Goal: Navigation & Orientation: Understand site structure

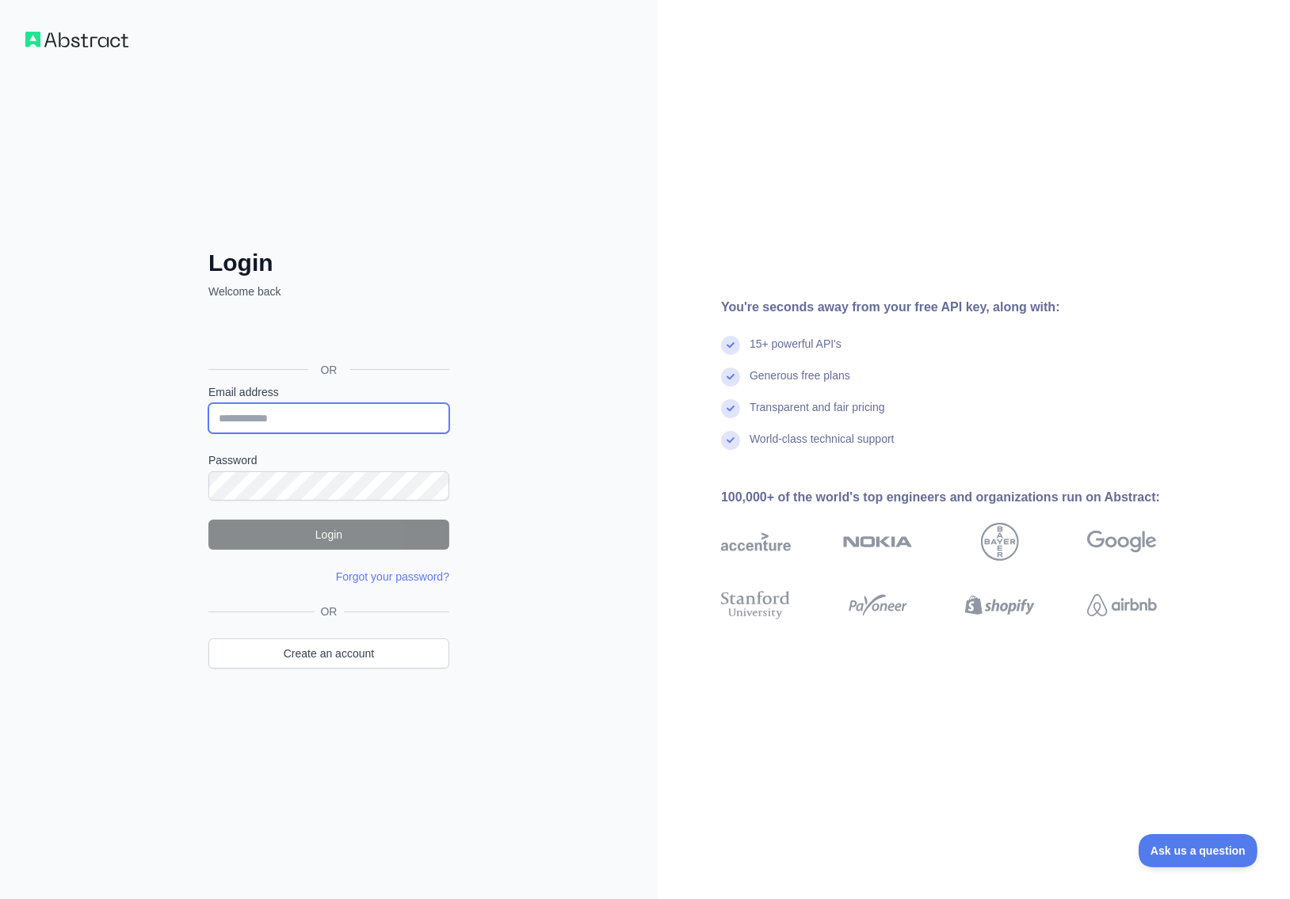
type input "**********"
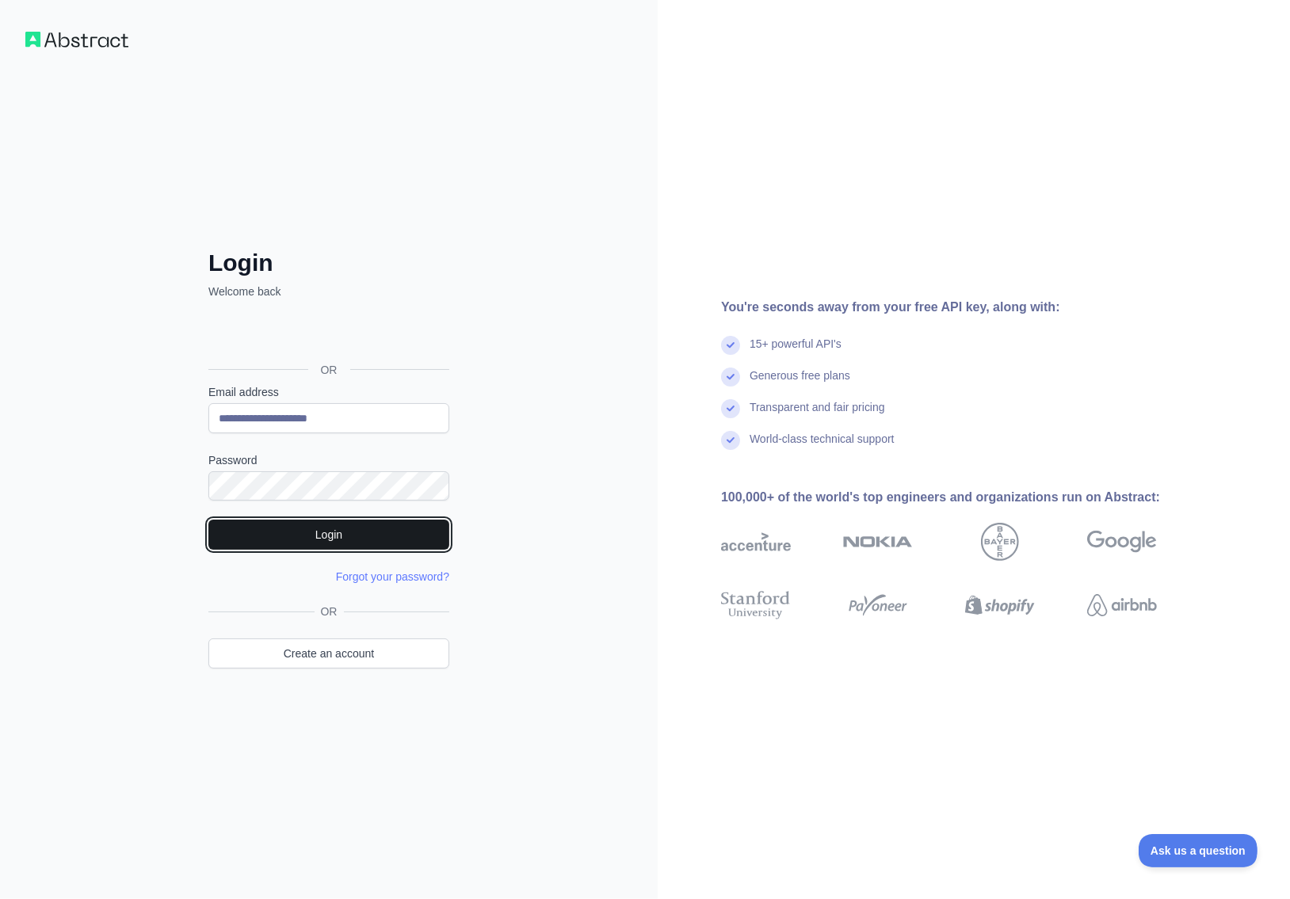
click at [310, 548] on button "Login" at bounding box center [328, 535] width 241 height 30
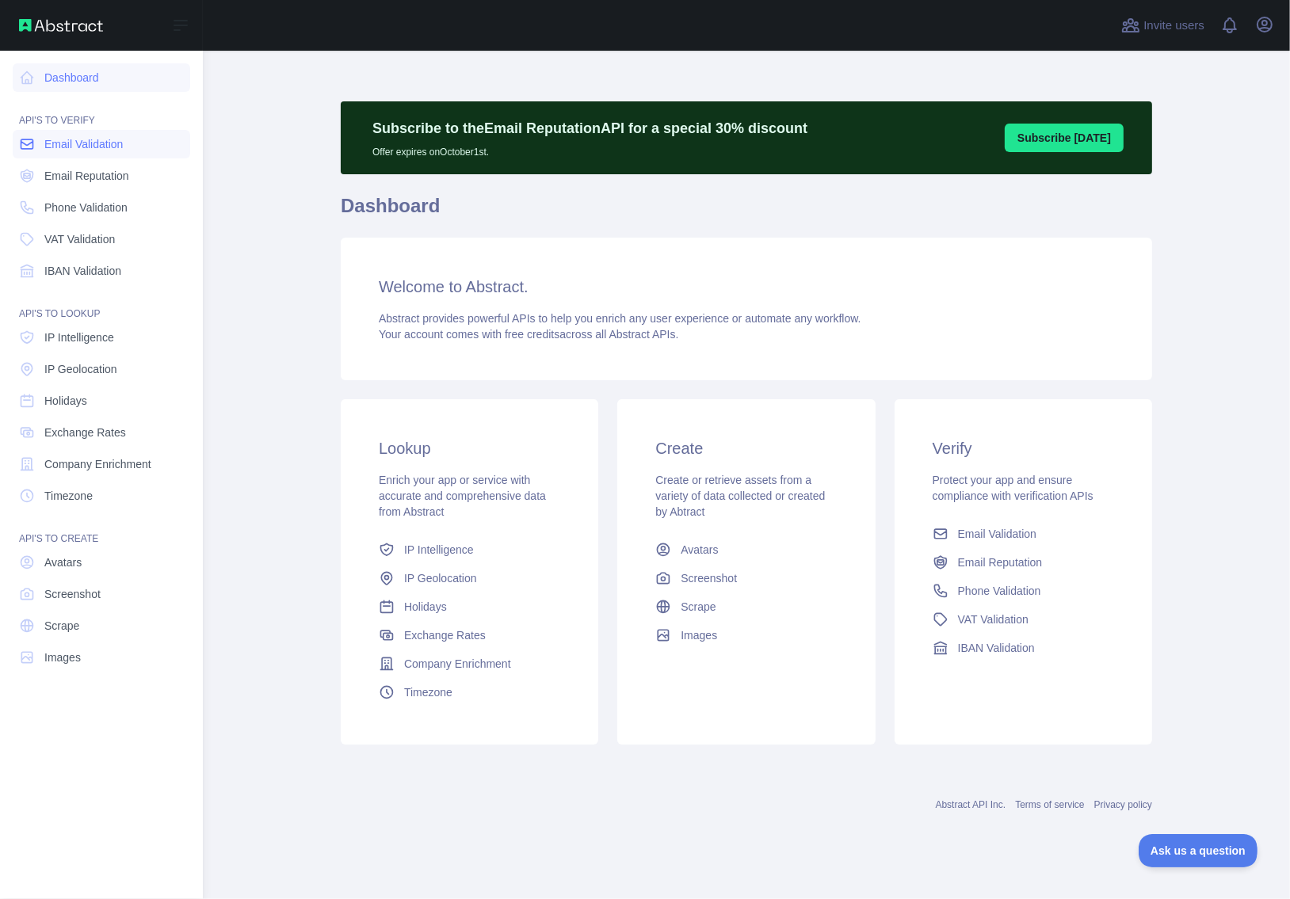
click at [93, 151] on span "Email Validation" at bounding box center [83, 144] width 78 height 16
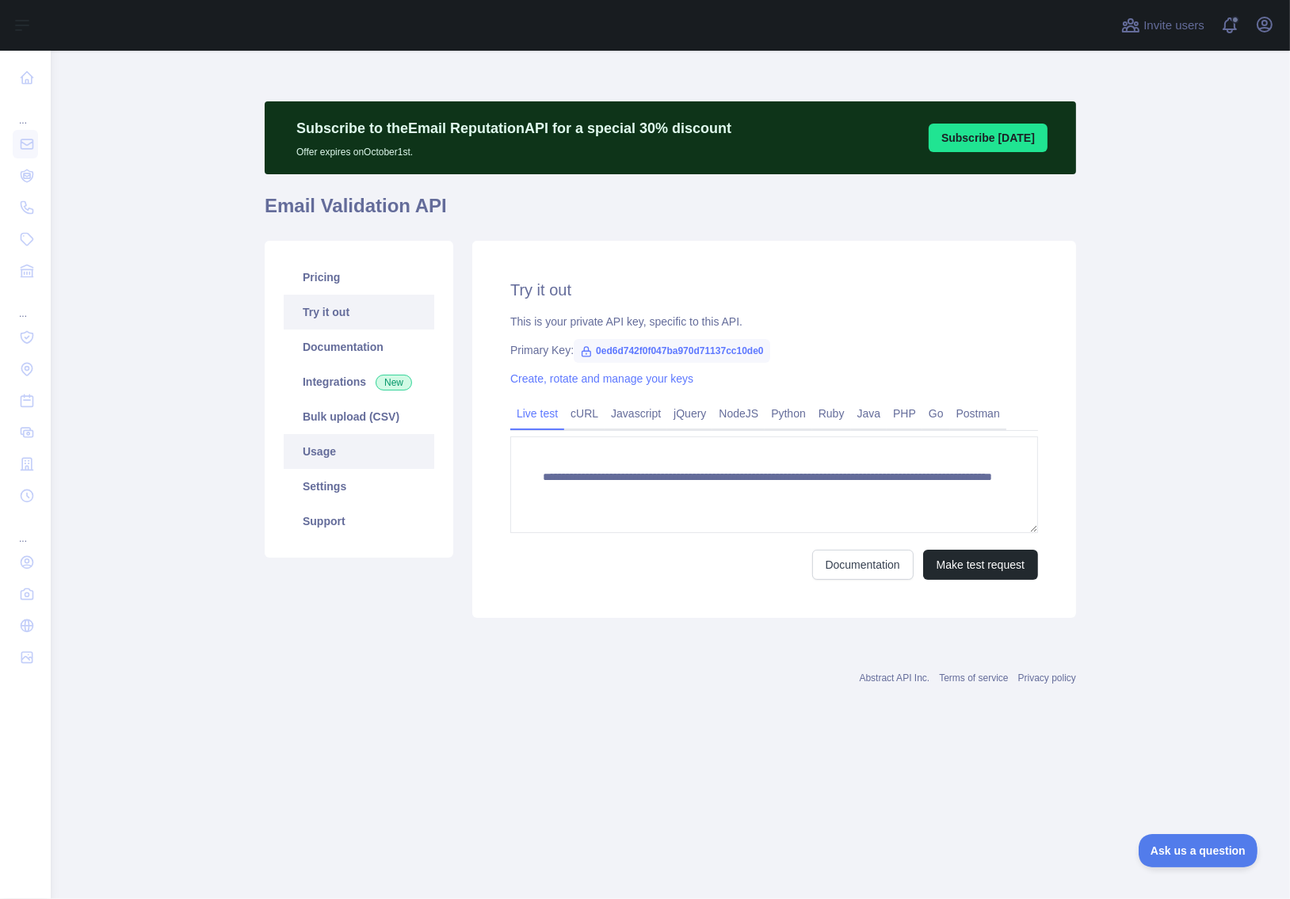
click at [324, 451] on link "Usage" at bounding box center [359, 451] width 150 height 35
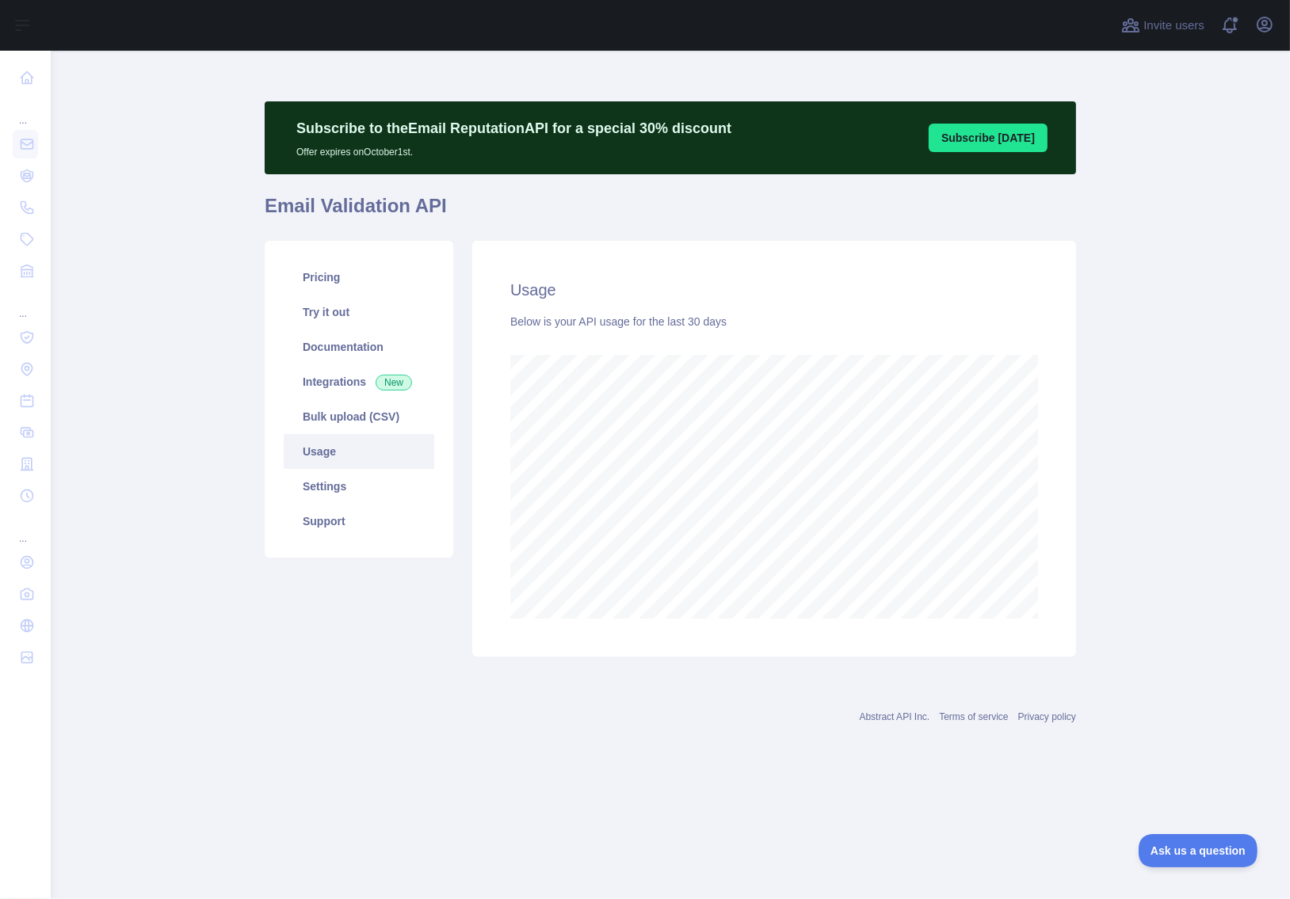
scroll to position [848, 1238]
drag, startPoint x: 141, startPoint y: 414, endPoint x: 35, endPoint y: 417, distance: 106.2
click at [140, 414] on main "Subscribe to the Email Reputation API for a special 30 % discount Offer expires…" at bounding box center [670, 475] width 1239 height 848
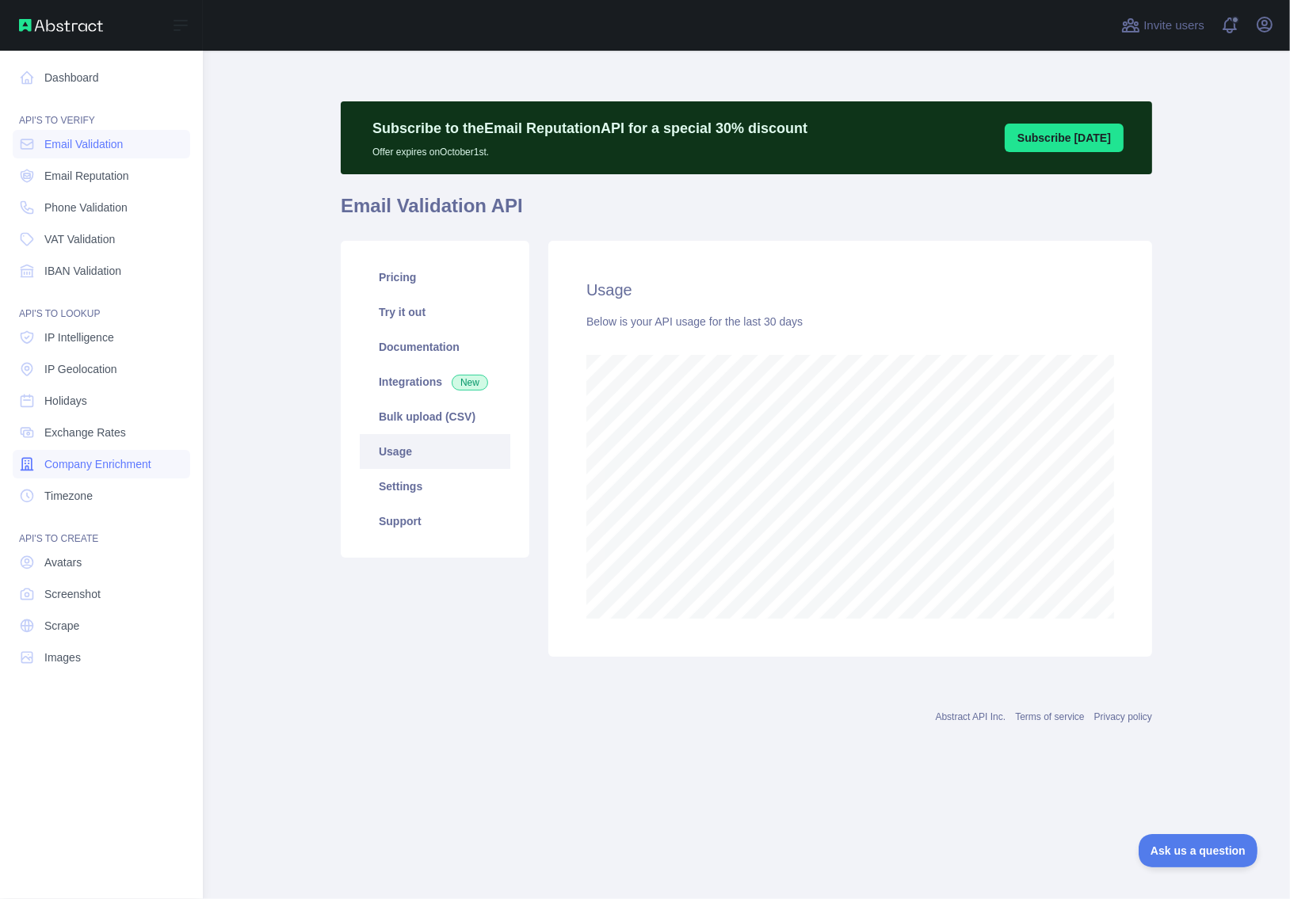
scroll to position [791237, 791000]
click at [109, 200] on span "Phone Validation" at bounding box center [85, 208] width 83 height 16
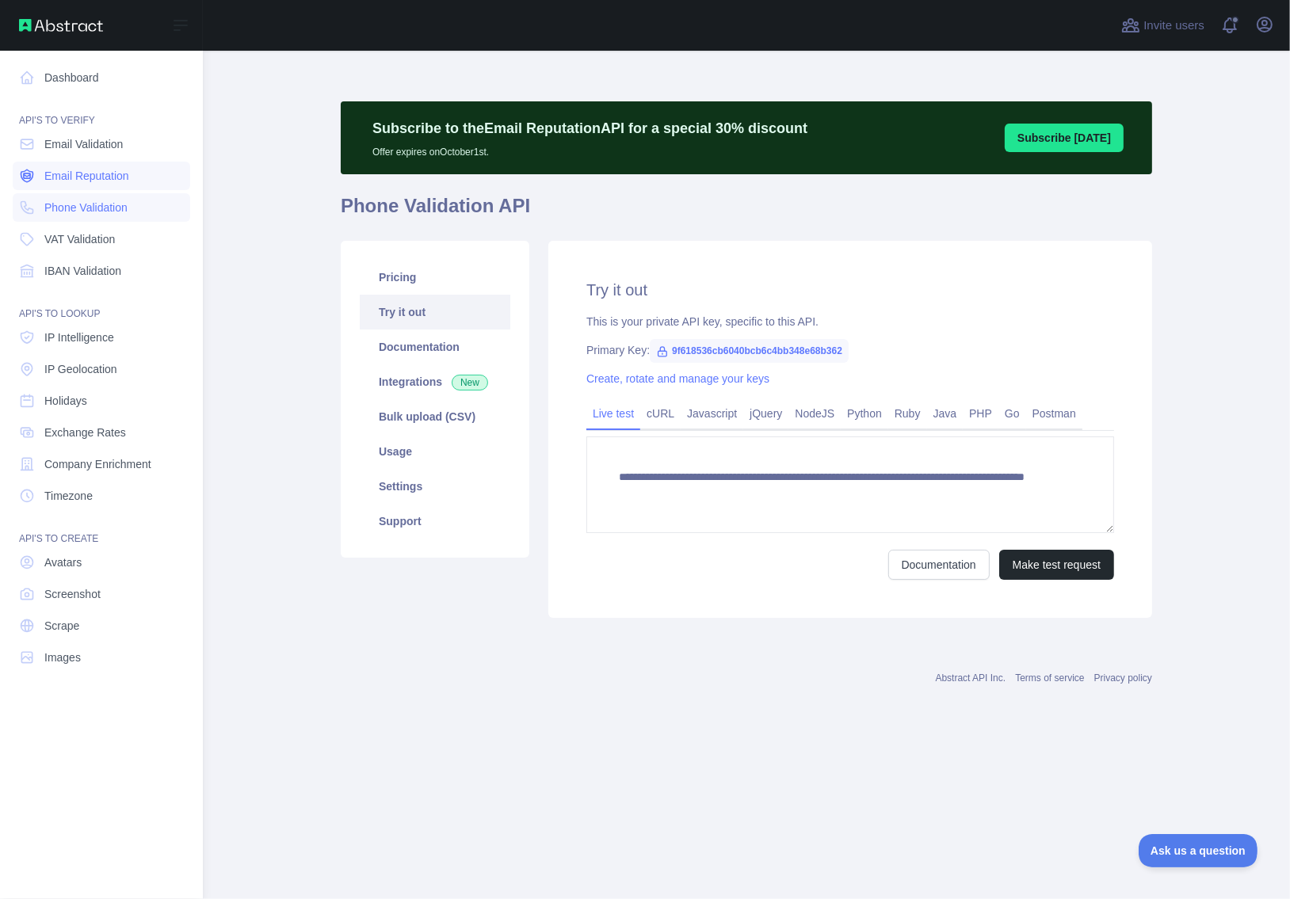
click at [107, 177] on span "Email Reputation" at bounding box center [86, 176] width 85 height 16
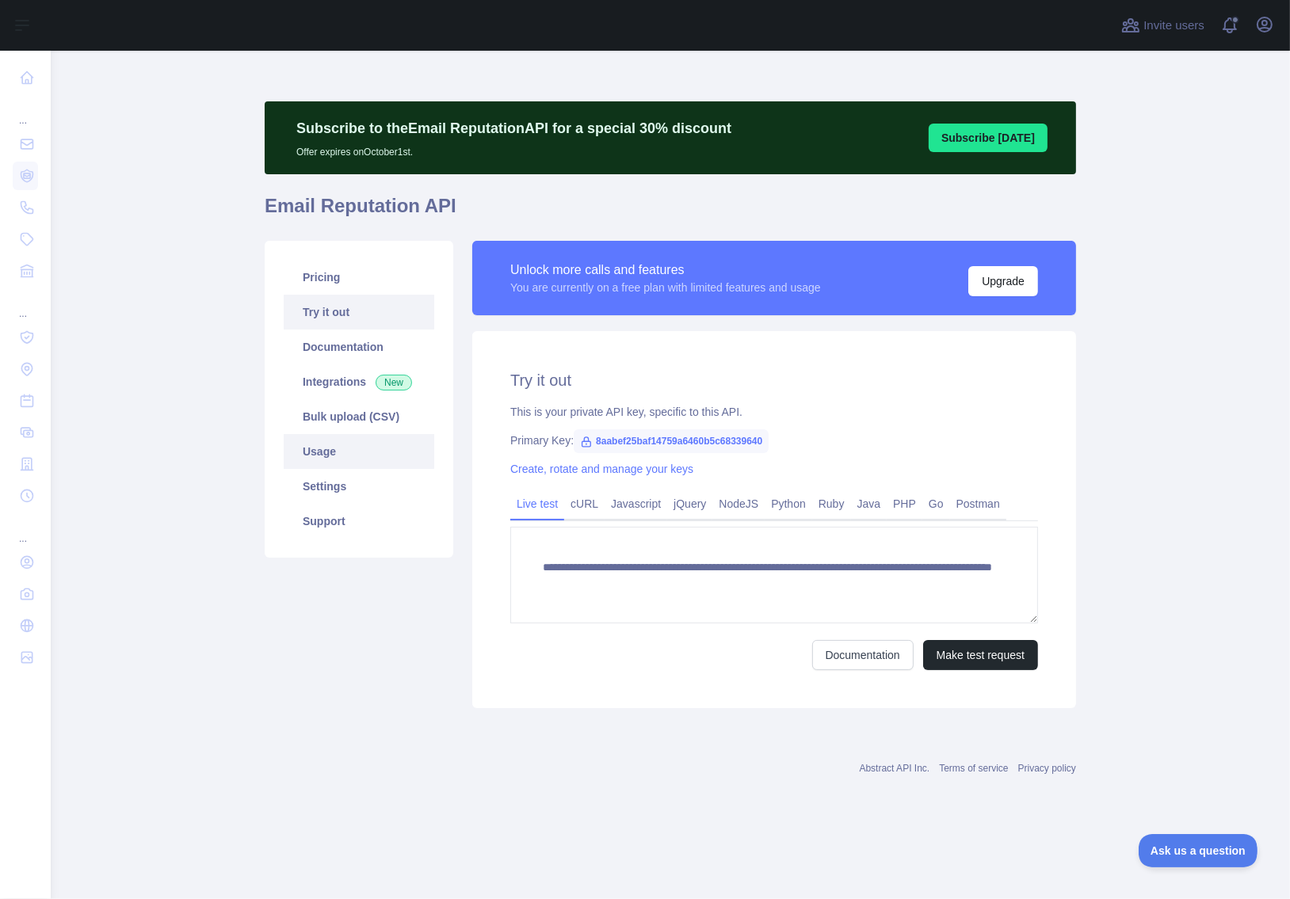
click at [351, 459] on link "Usage" at bounding box center [359, 451] width 150 height 35
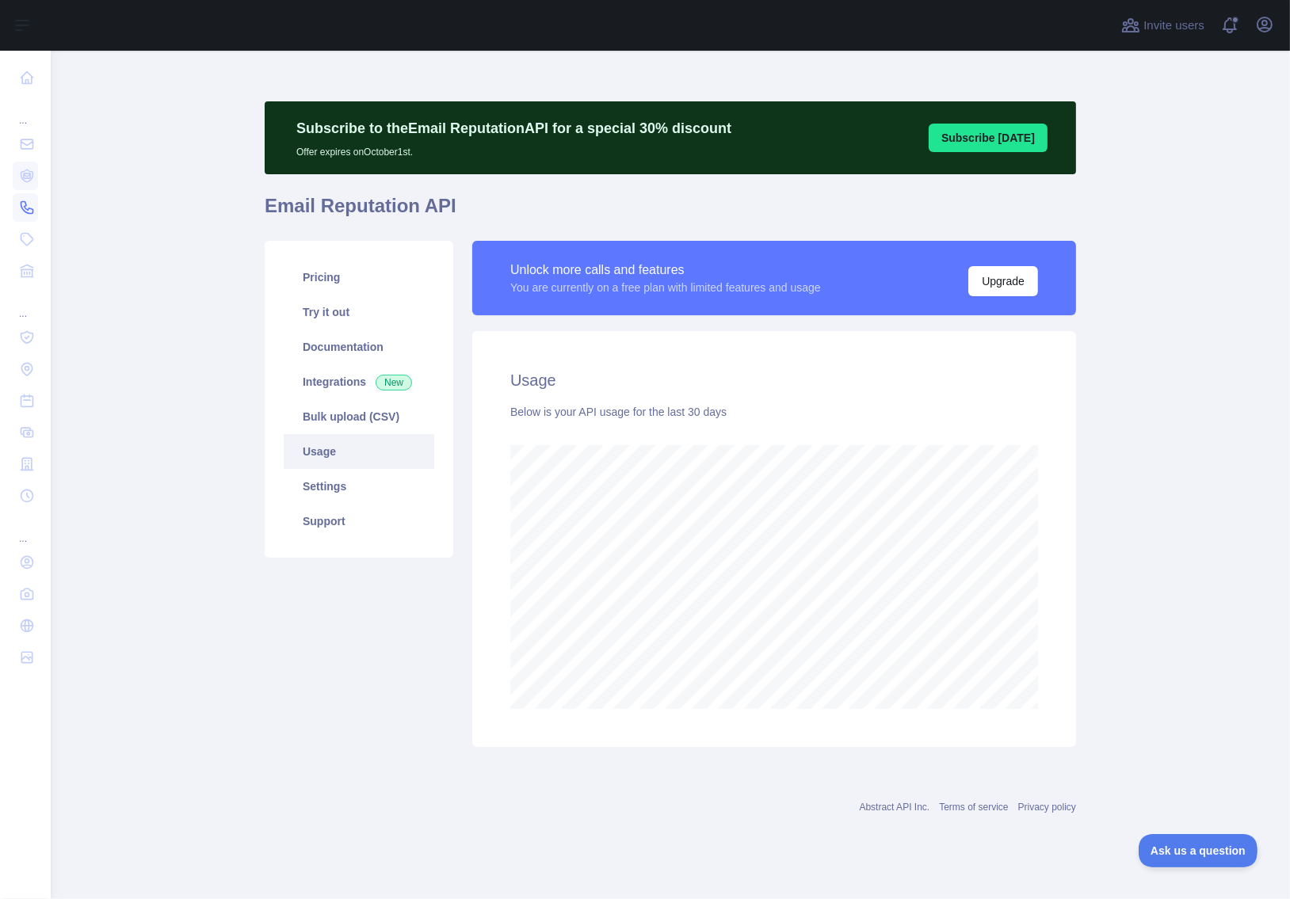
scroll to position [791237, 791000]
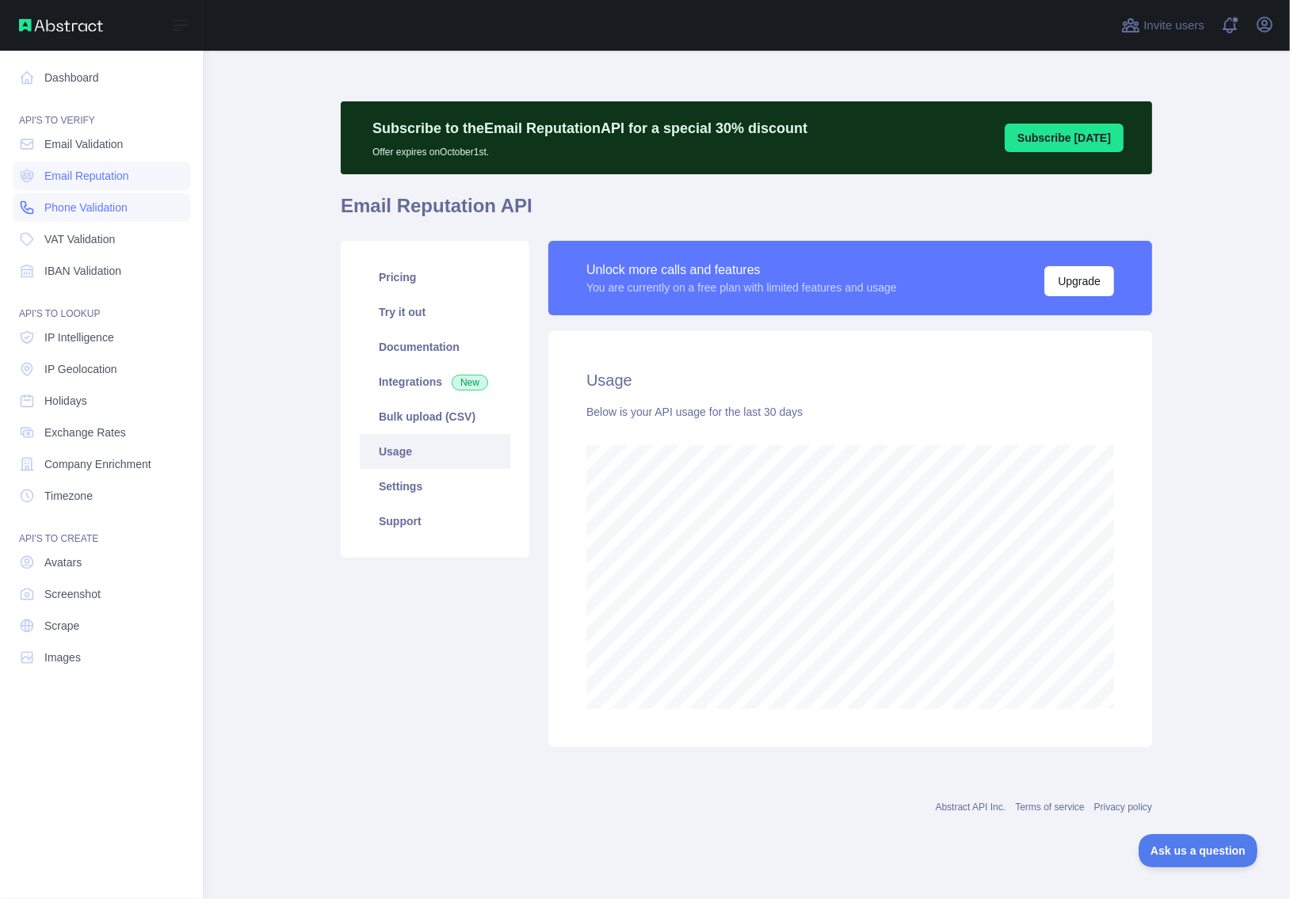
click at [27, 205] on icon at bounding box center [27, 208] width 16 height 16
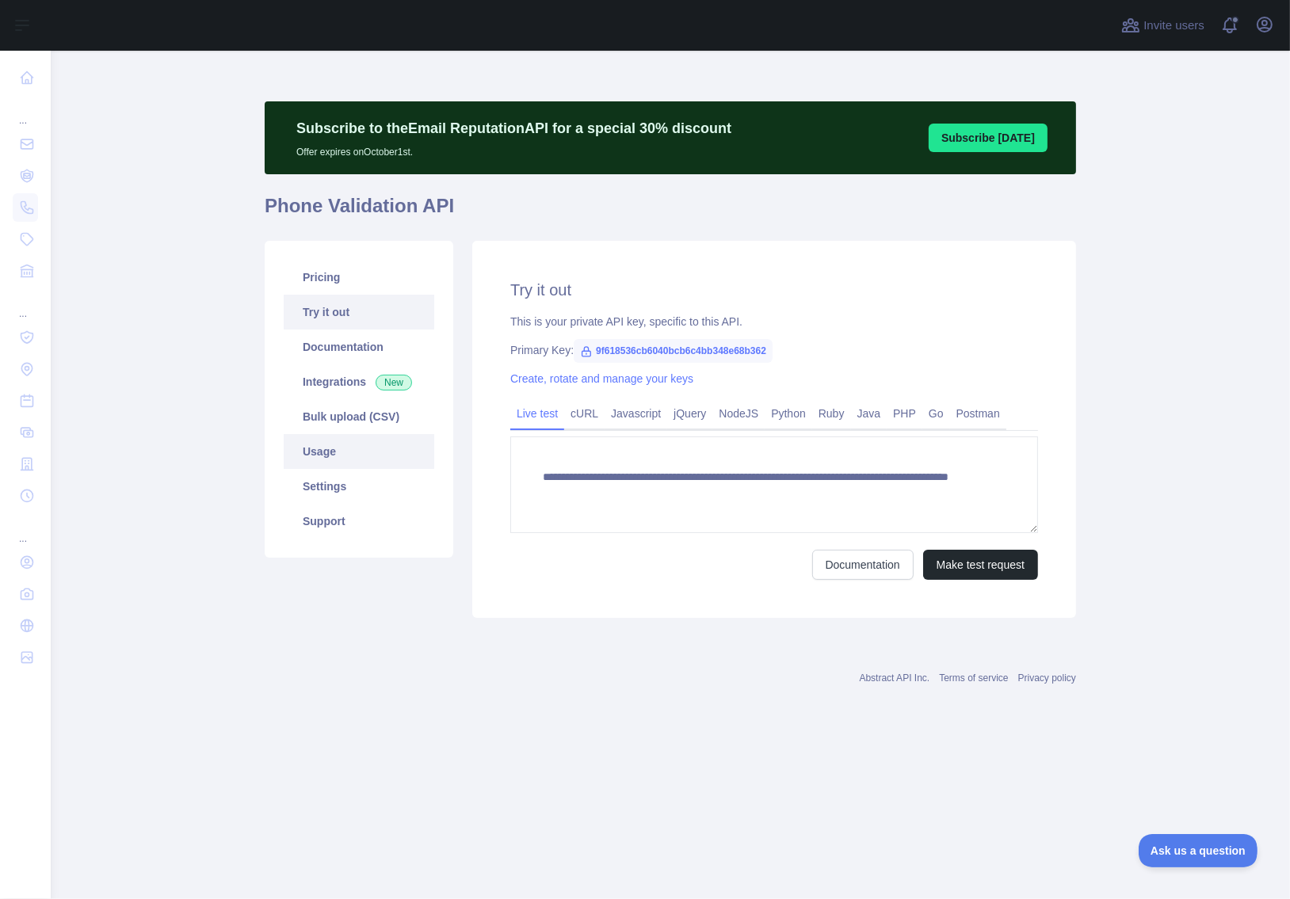
click at [345, 451] on link "Usage" at bounding box center [359, 451] width 150 height 35
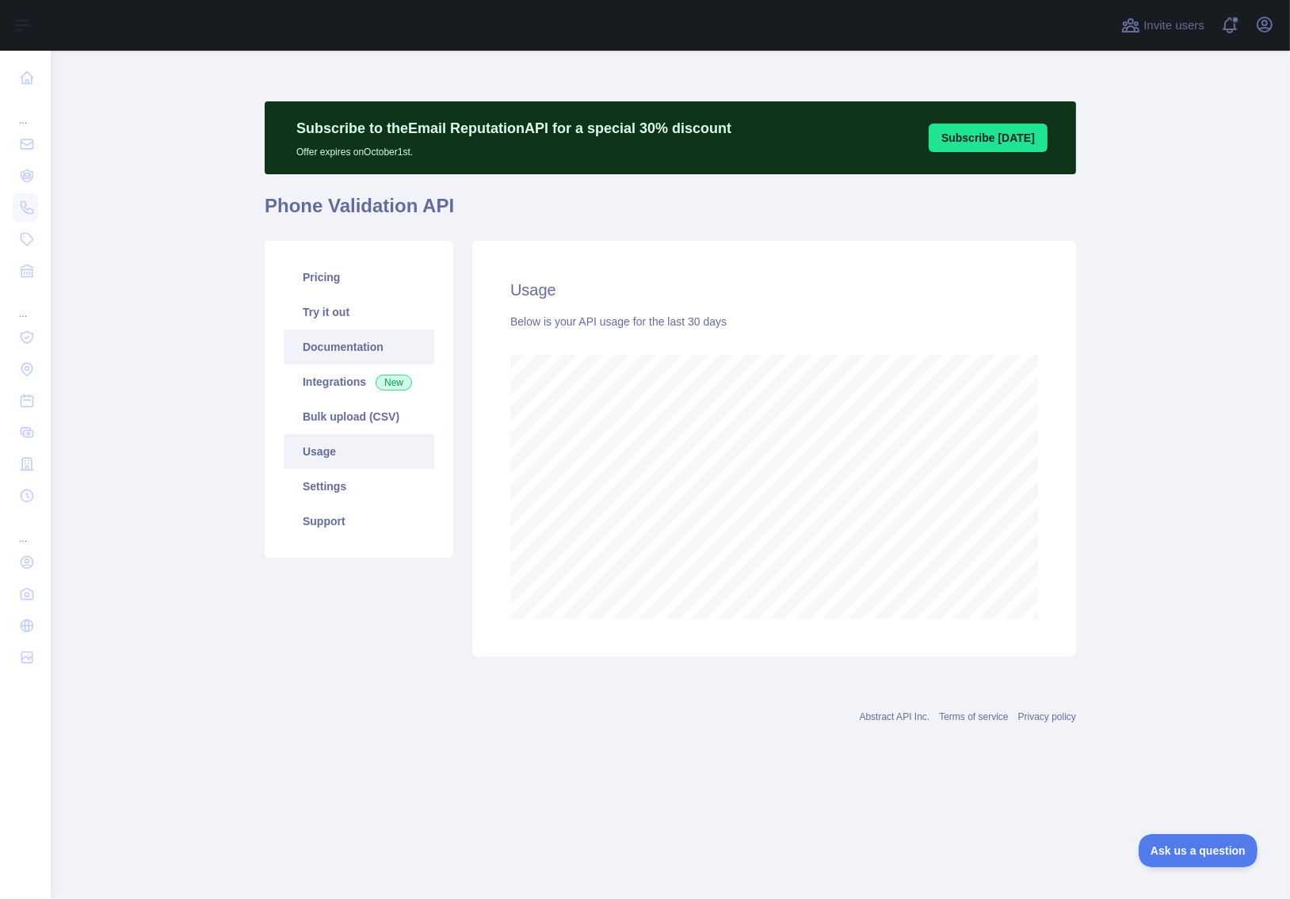
scroll to position [848, 1238]
